Goal: Navigation & Orientation: Find specific page/section

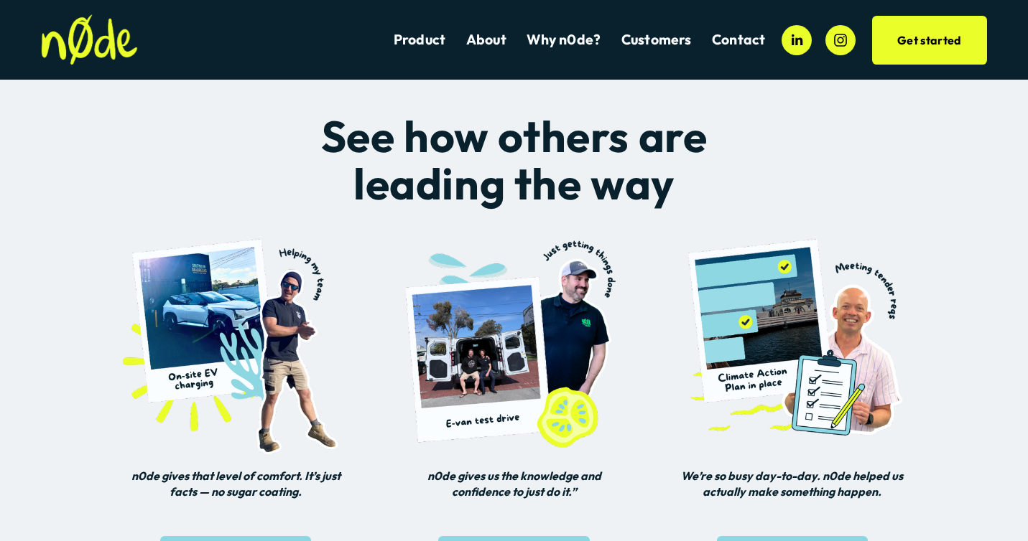
scroll to position [480, 0]
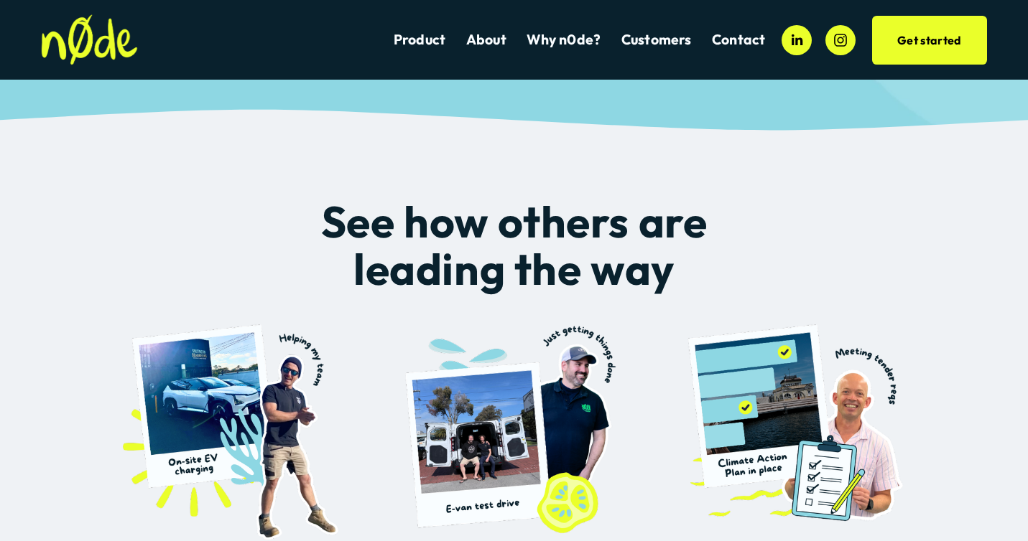
click at [951, 31] on link "Get started" at bounding box center [929, 40] width 115 height 49
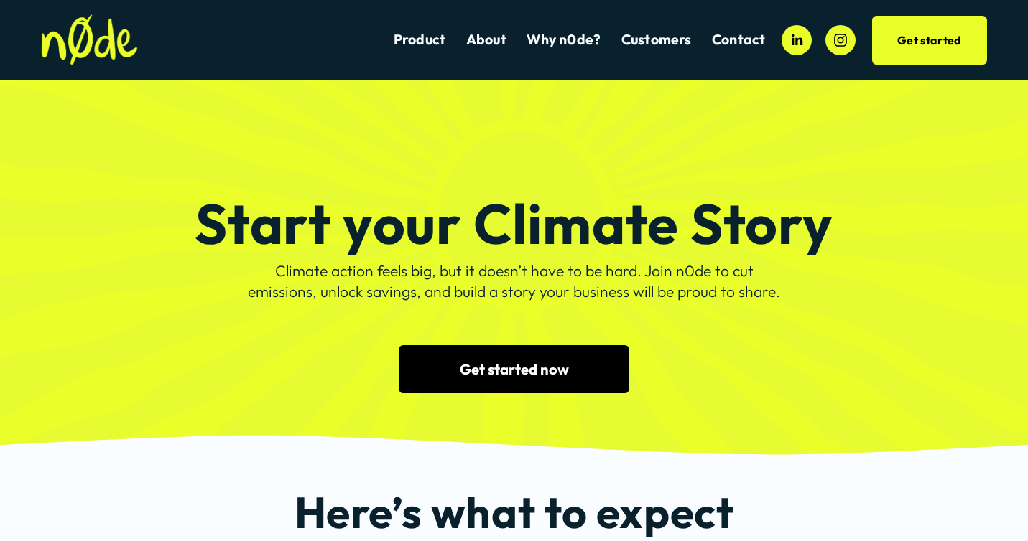
click at [399, 36] on link "Product" at bounding box center [420, 39] width 52 height 19
